Goal: Task Accomplishment & Management: Manage account settings

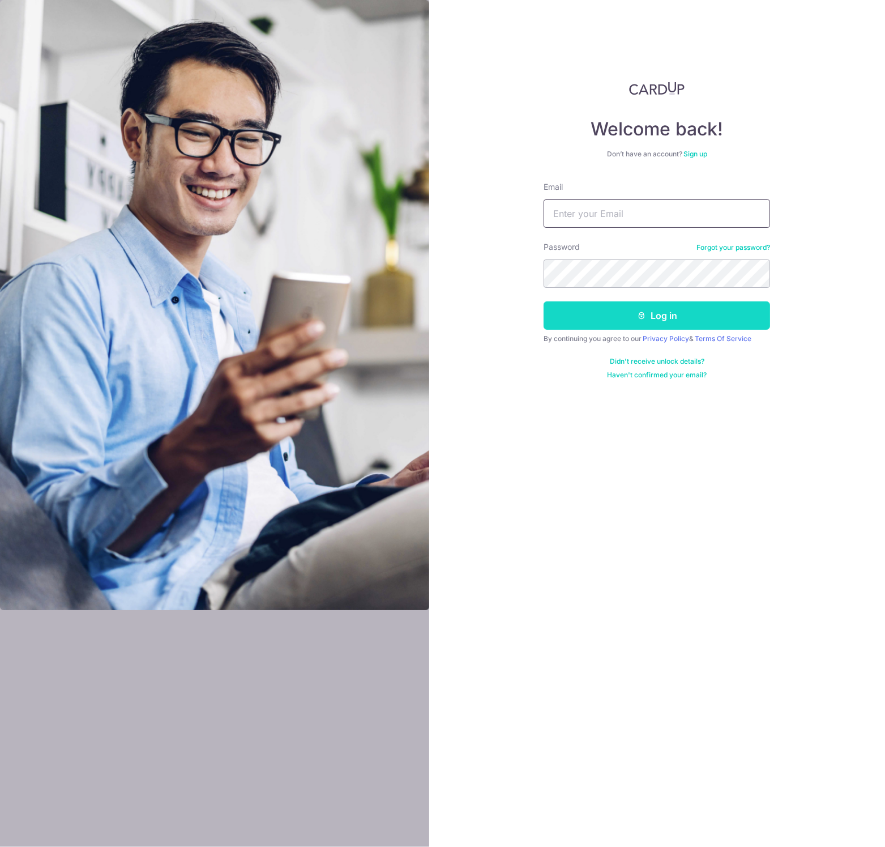
type input "[EMAIL_ADDRESS][DOMAIN_NAME]"
click at [591, 314] on button "Log in" at bounding box center [657, 315] width 227 height 28
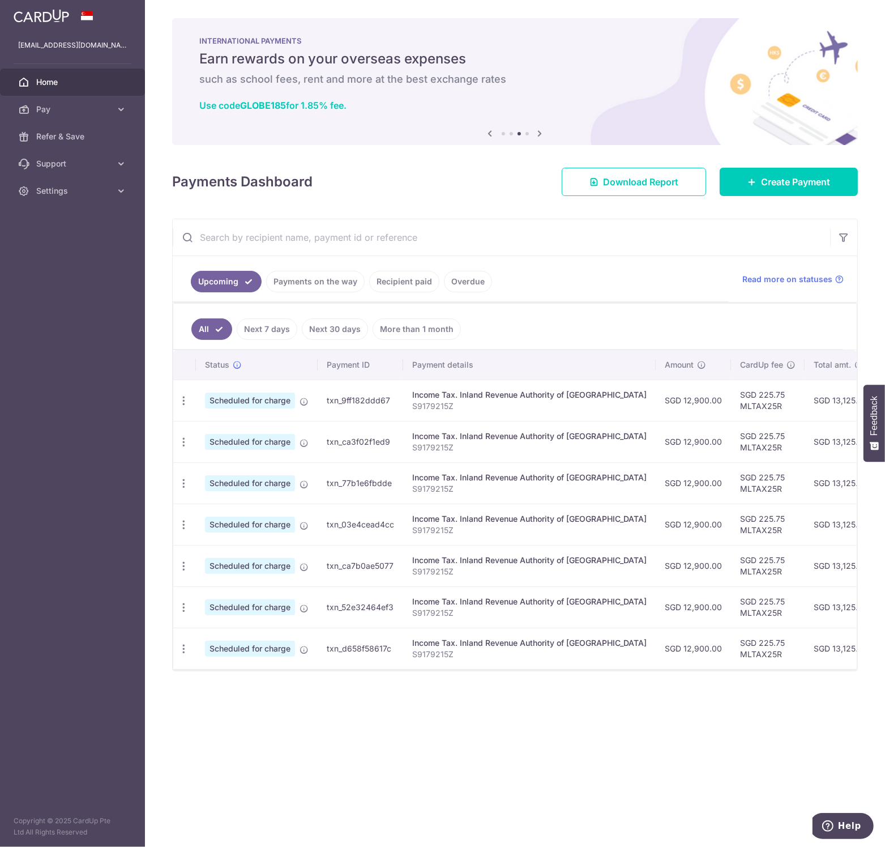
click at [513, 404] on p "S9179215Z" at bounding box center [529, 405] width 234 height 11
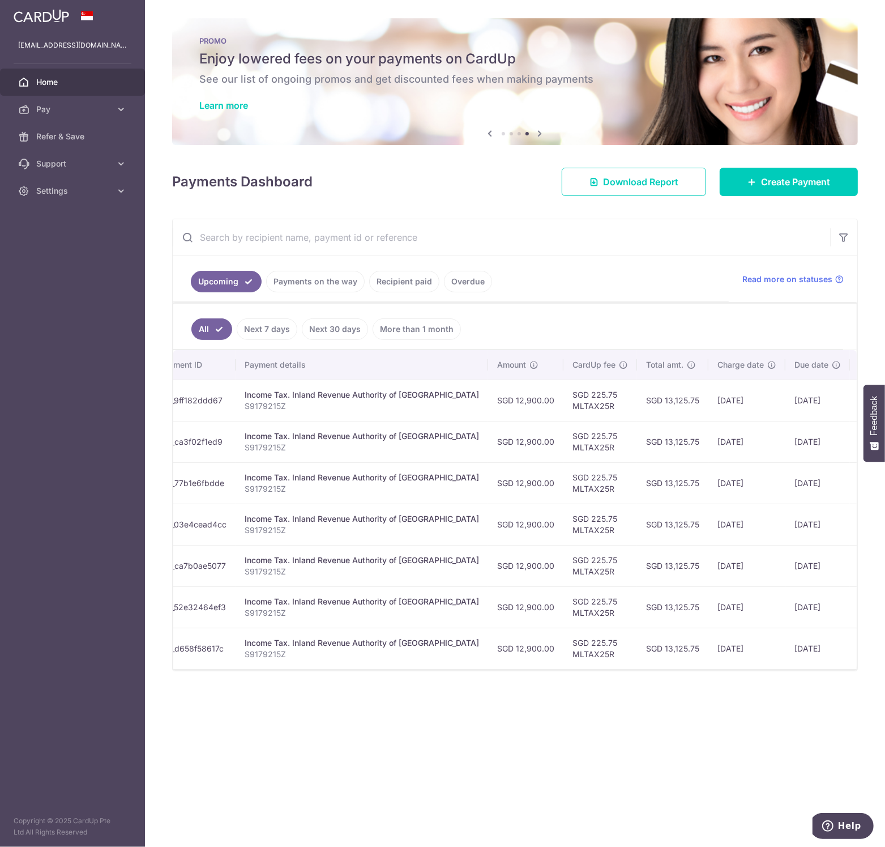
scroll to position [0, 200]
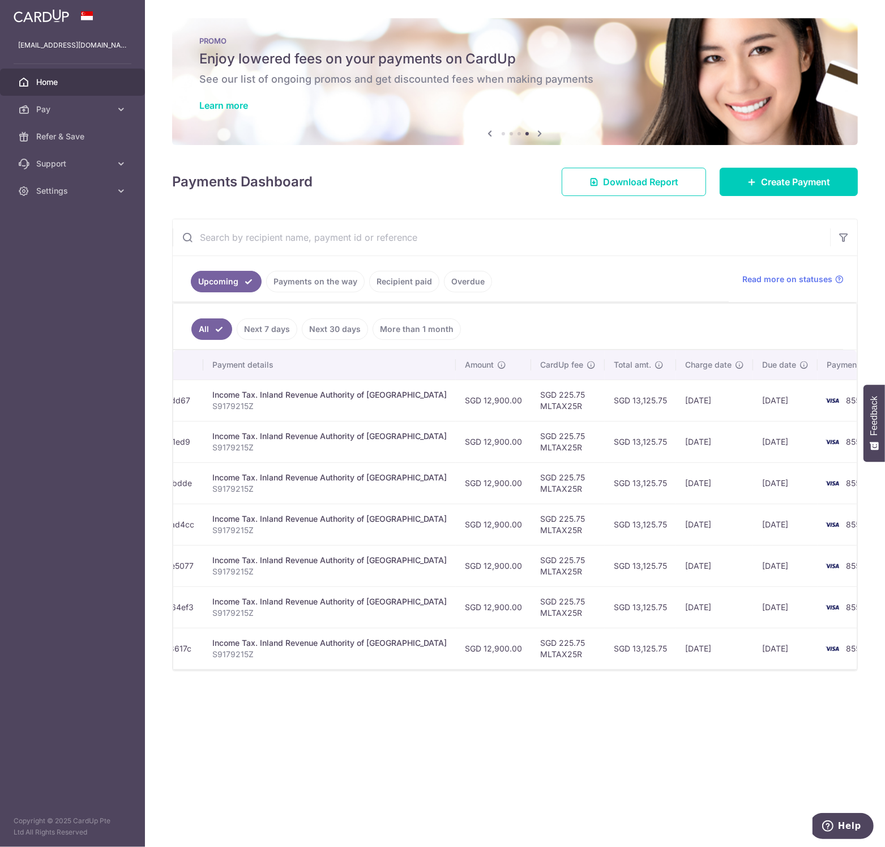
drag, startPoint x: 605, startPoint y: 398, endPoint x: 766, endPoint y: 396, distance: 160.9
click at [766, 396] on tr "Update payment Cancel payment Scheduled for charge txn_9ff182ddd67 Income Tax. …" at bounding box center [438, 399] width 931 height 41
click at [766, 396] on td "[DATE]" at bounding box center [785, 399] width 65 height 41
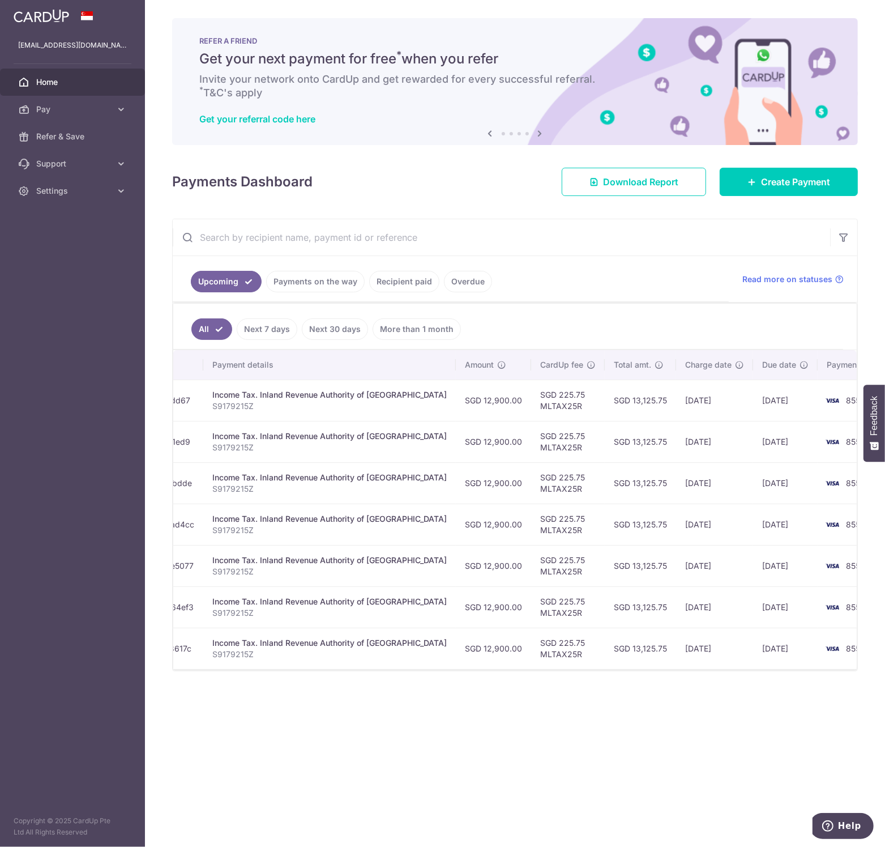
scroll to position [0, 0]
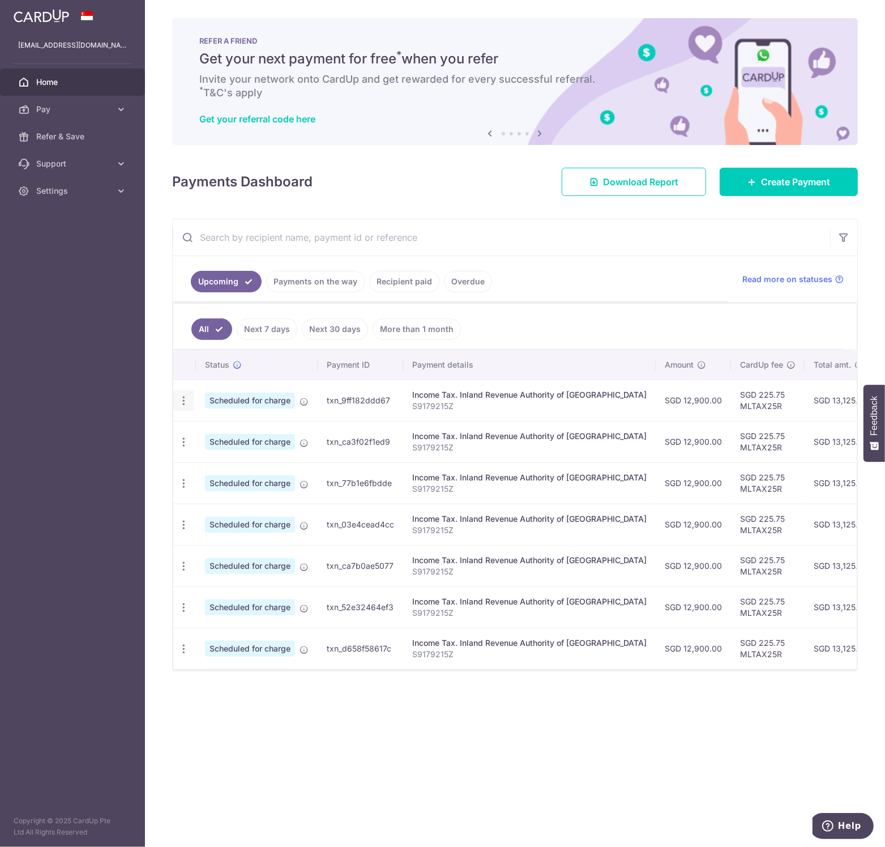
click at [181, 398] on icon "button" at bounding box center [184, 401] width 12 height 12
click at [211, 432] on span "Update payment" at bounding box center [244, 432] width 77 height 14
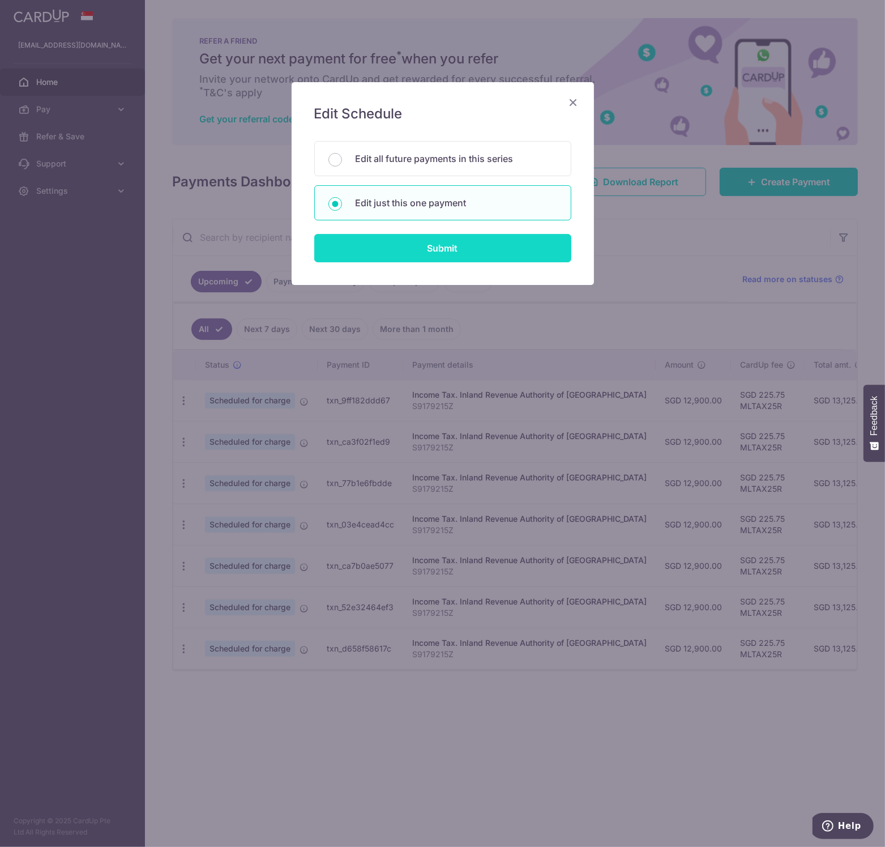
click at [447, 250] on input "Submit" at bounding box center [442, 248] width 257 height 28
radio input "true"
type input "12,900.00"
type input "[DATE]"
type input "S9179215Z"
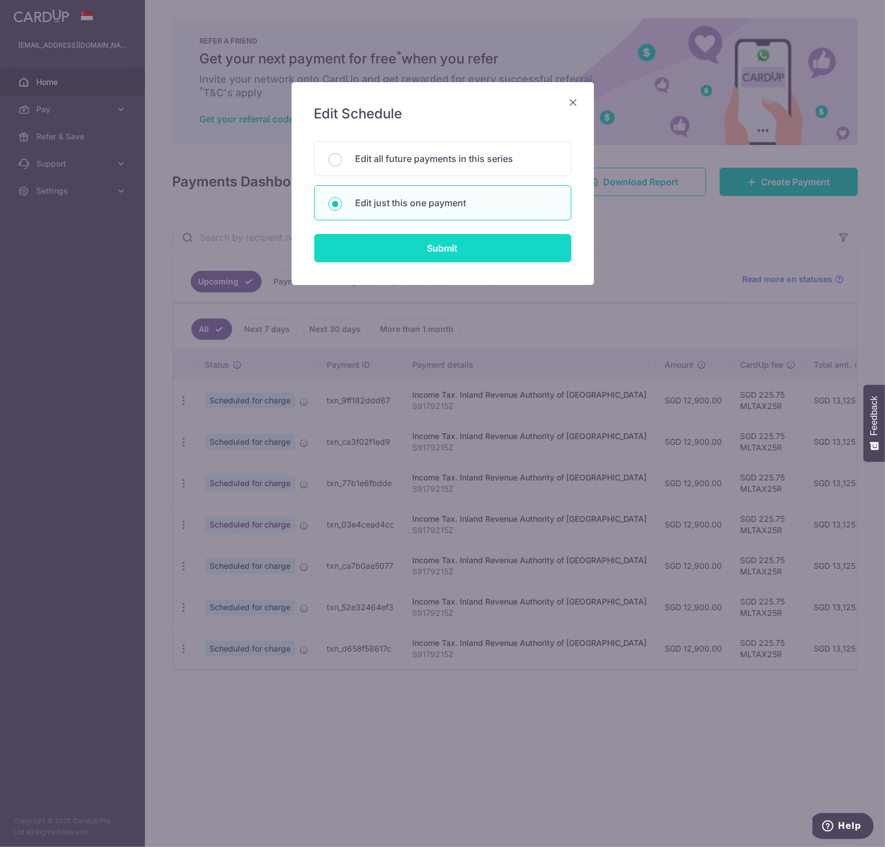
type input "MLTAX25R"
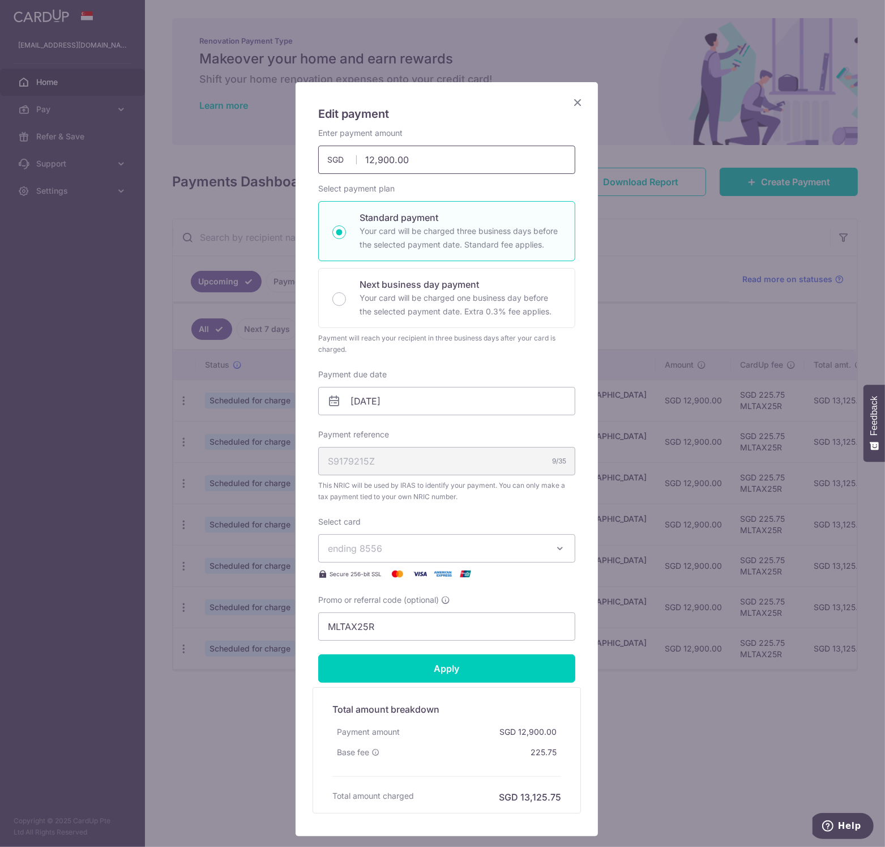
click at [368, 158] on input "12,900.00" at bounding box center [446, 160] width 257 height 28
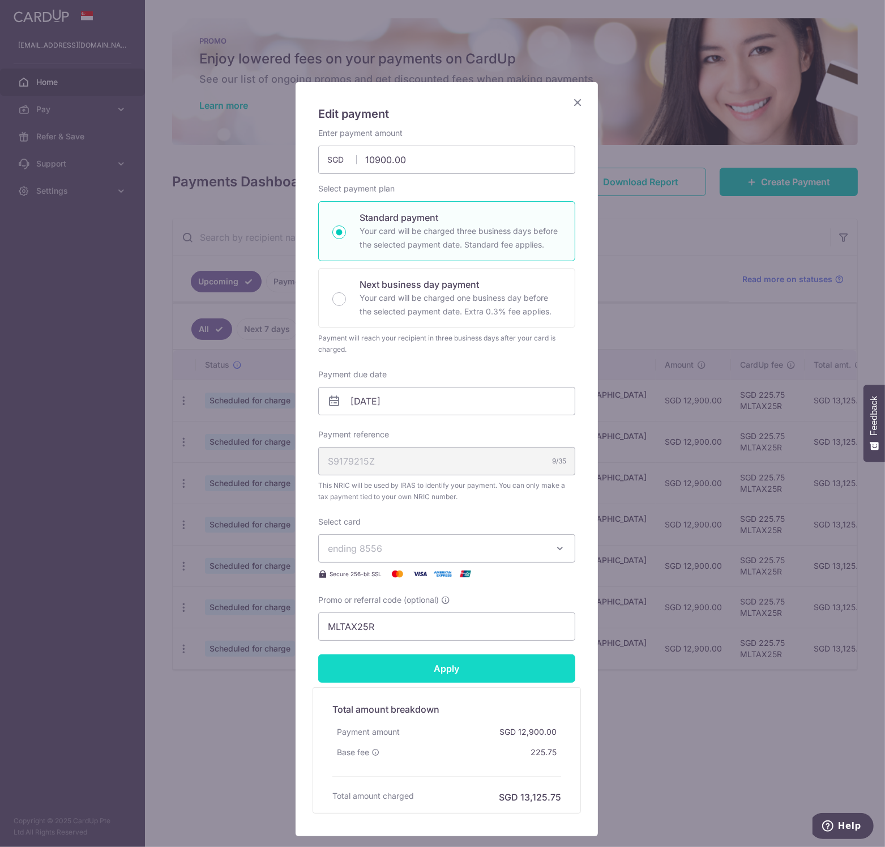
type input "10,900.00"
click at [446, 665] on form "By clicking apply, you will make changes to all payments to Inland Revenue Auth…" at bounding box center [446, 470] width 257 height 686
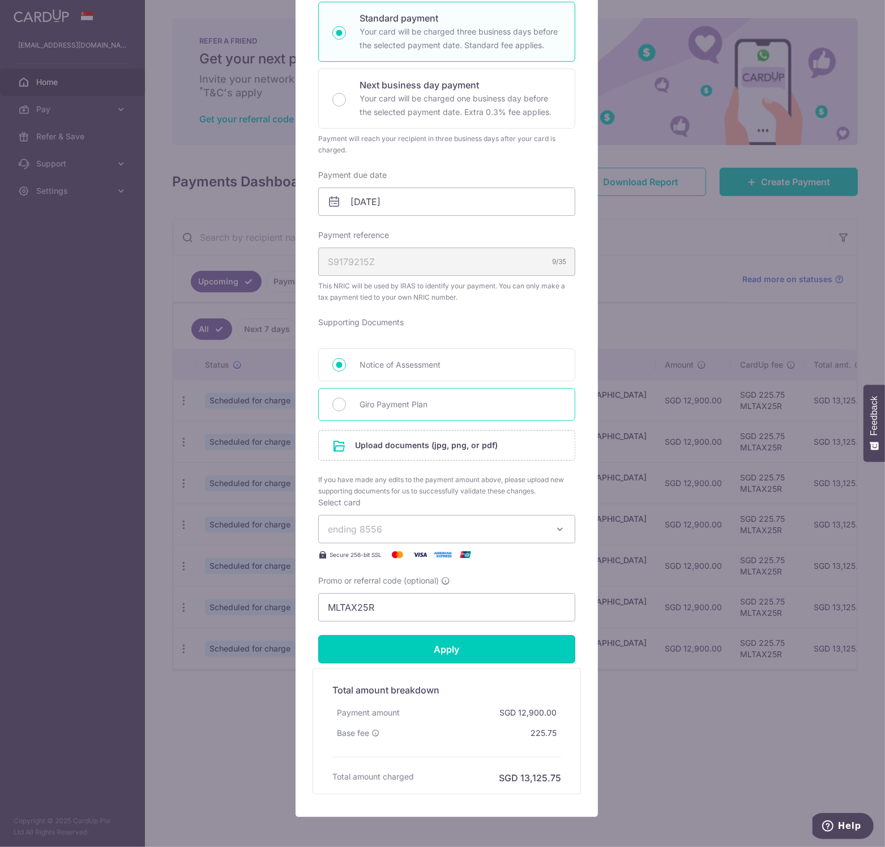
scroll to position [227, 0]
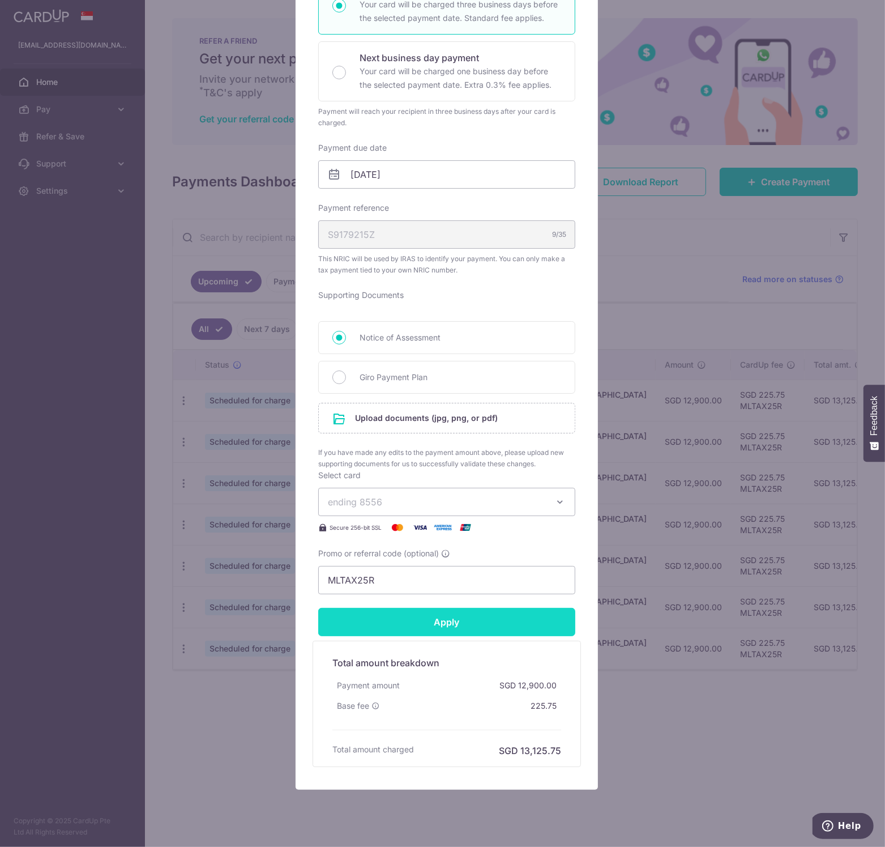
click at [464, 622] on input "Apply" at bounding box center [446, 622] width 257 height 28
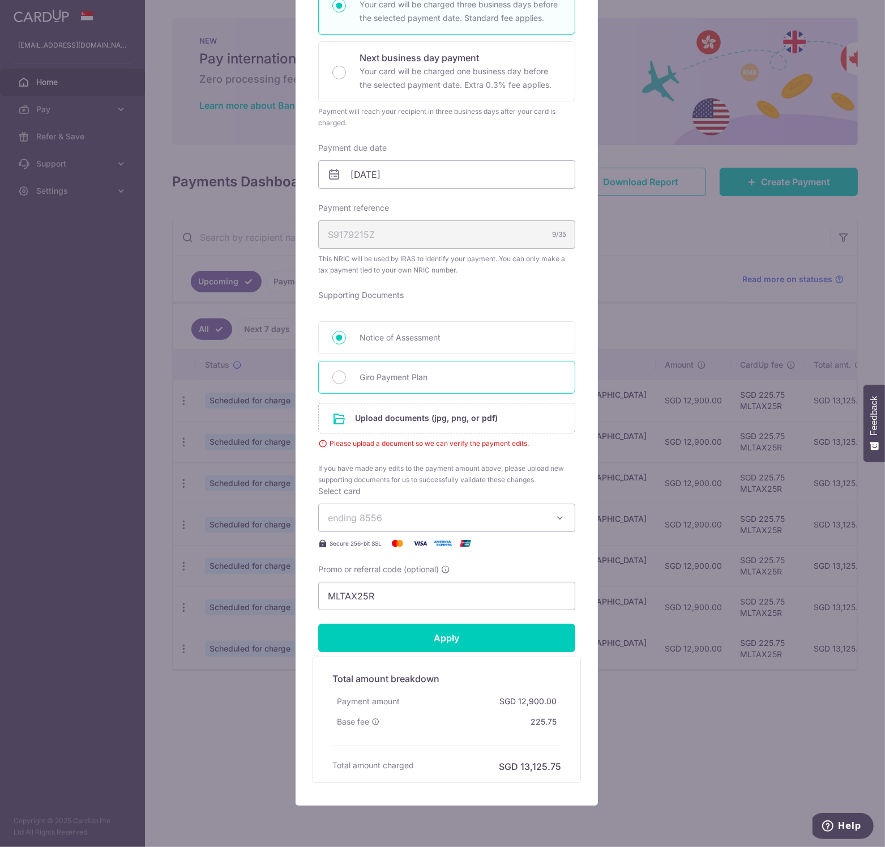
click at [374, 380] on span "Giro Payment Plan" at bounding box center [461, 377] width 202 height 14
click at [346, 380] on input "Giro Payment Plan" at bounding box center [339, 377] width 14 height 14
radio input "true"
click at [383, 323] on div "Notice of Assessment" at bounding box center [446, 337] width 257 height 33
click at [376, 339] on span "Notice of Assessment" at bounding box center [461, 338] width 202 height 14
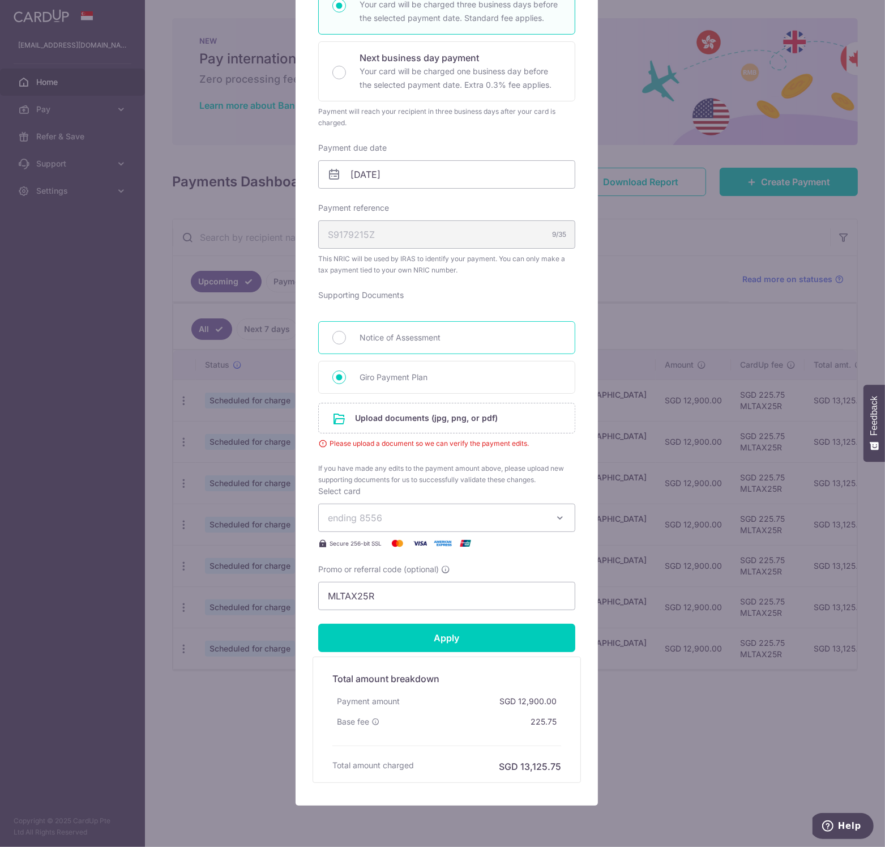
click at [346, 339] on input "Notice of Assessment" at bounding box center [339, 338] width 14 height 14
radio input "true"
click at [381, 417] on input "file" at bounding box center [447, 417] width 256 height 29
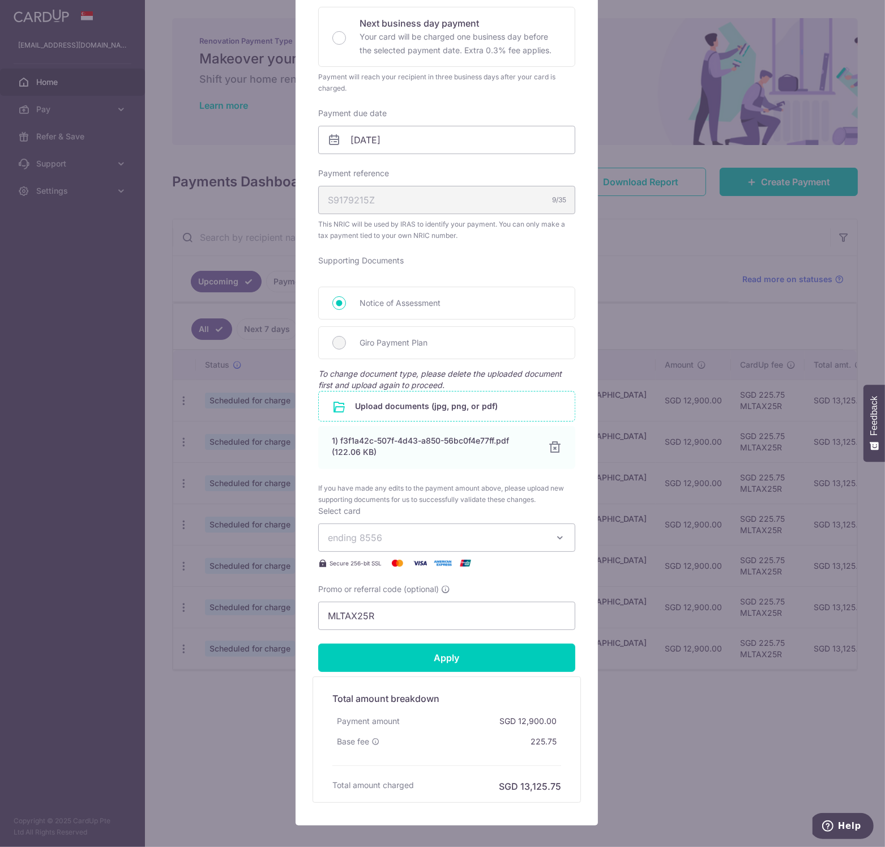
scroll to position [319, 0]
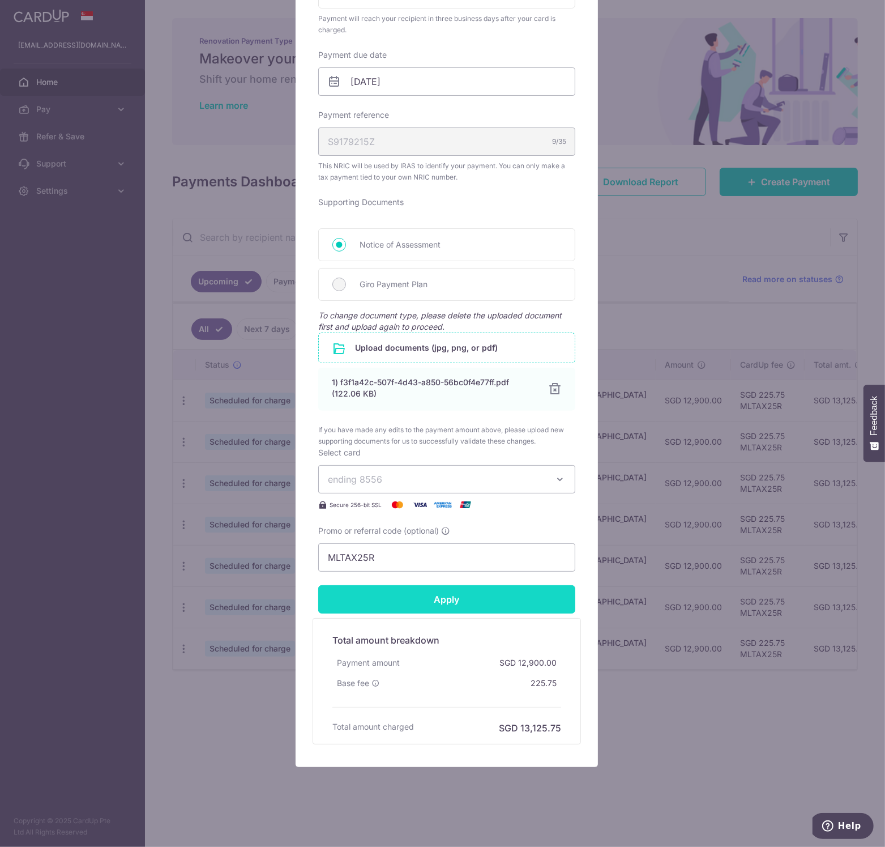
click at [453, 601] on input "Apply" at bounding box center [446, 599] width 257 height 28
type input "Successfully Applied"
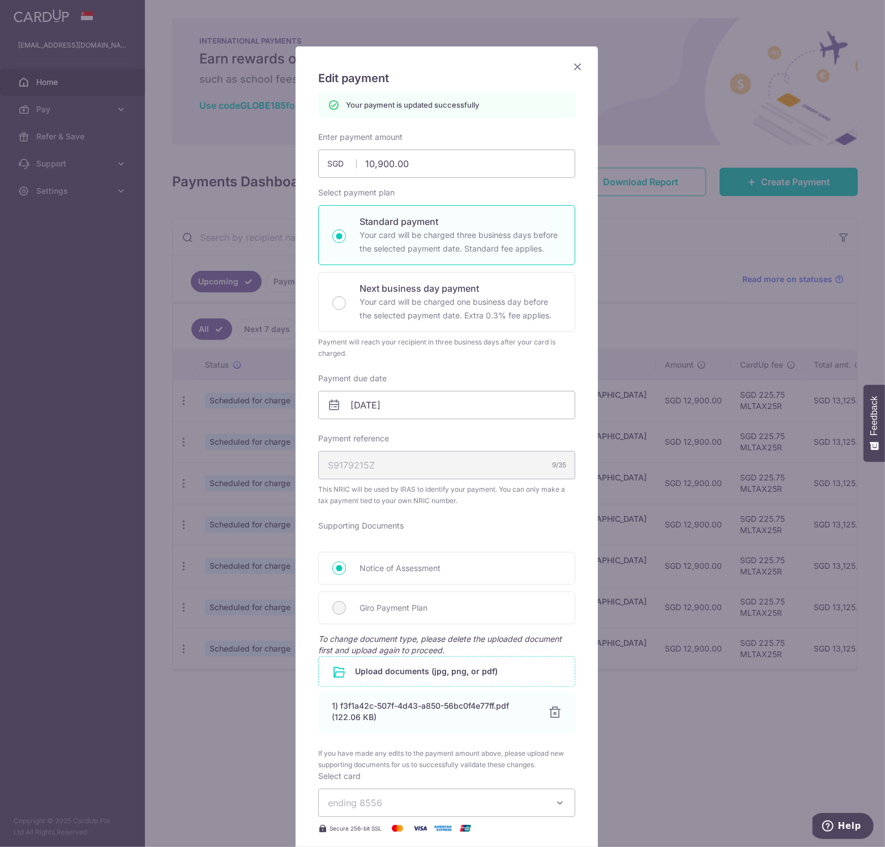
scroll to position [0, 0]
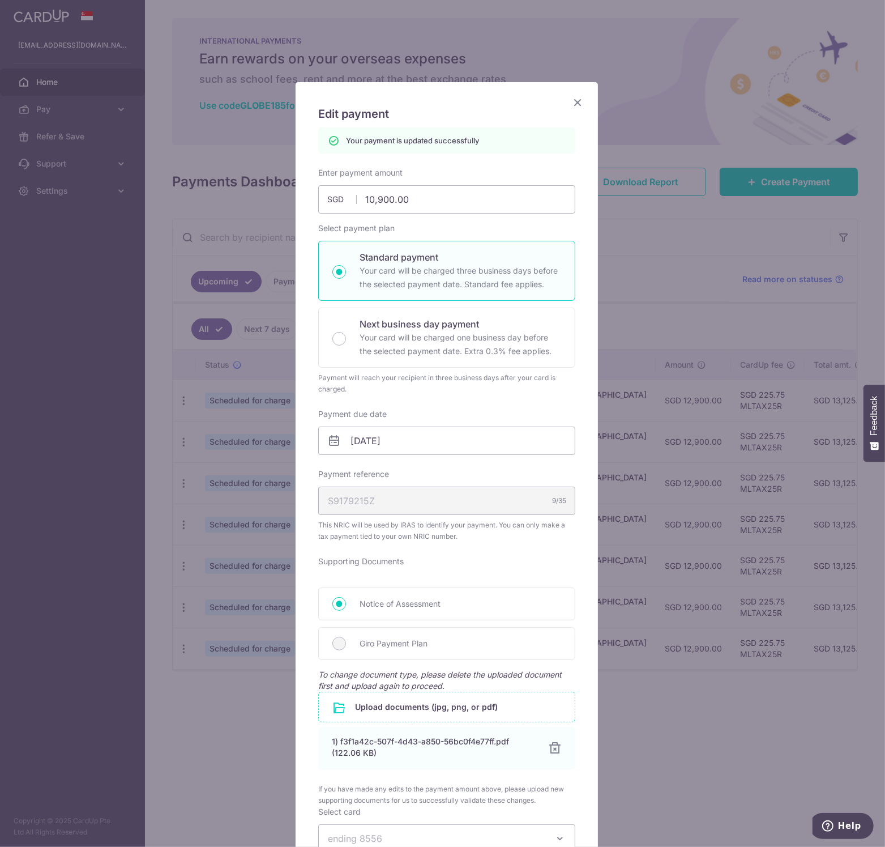
click at [574, 106] on icon "Close" at bounding box center [578, 102] width 14 height 14
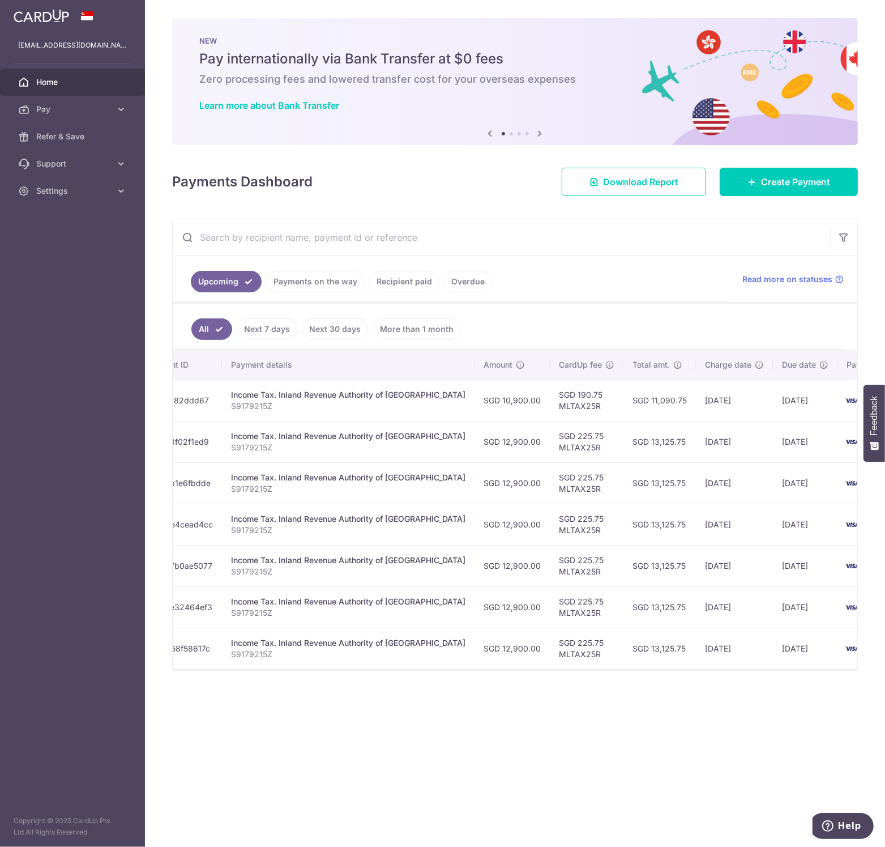
scroll to position [0, 188]
